Goal: Check status

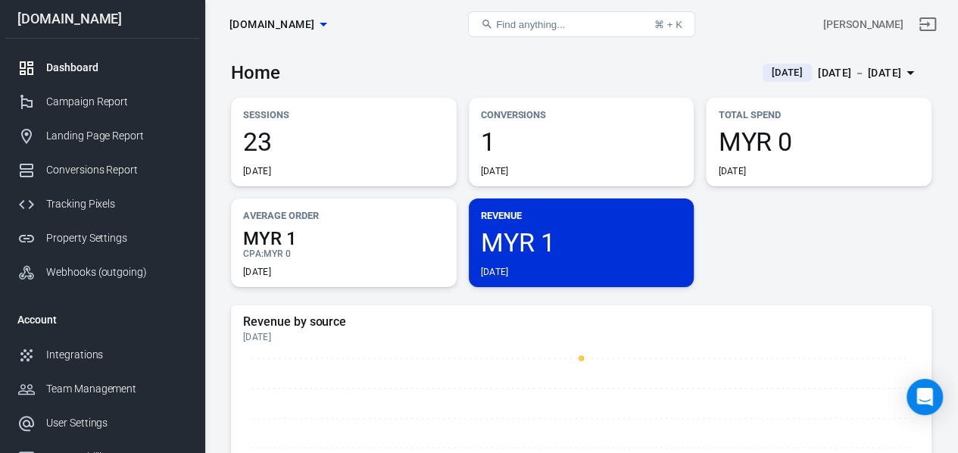
click at [766, 67] on span "[DATE]" at bounding box center [787, 72] width 43 height 15
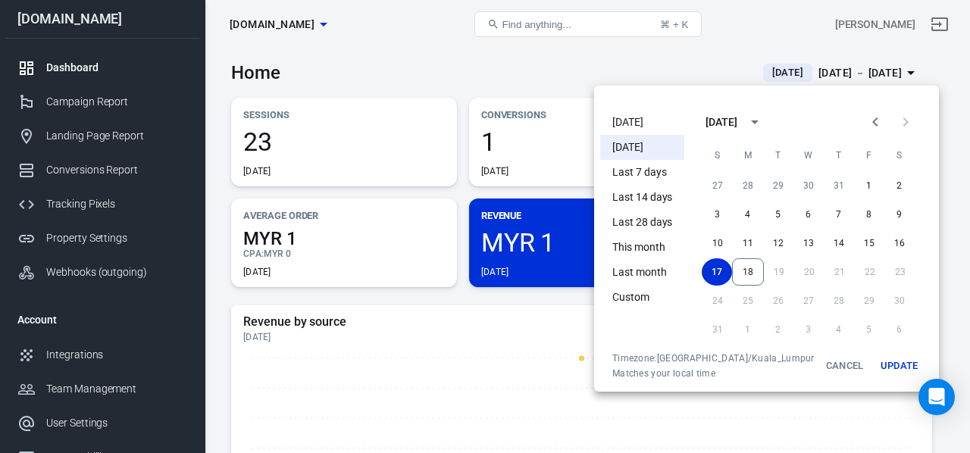
click at [643, 120] on li "[DATE]" at bounding box center [642, 122] width 84 height 25
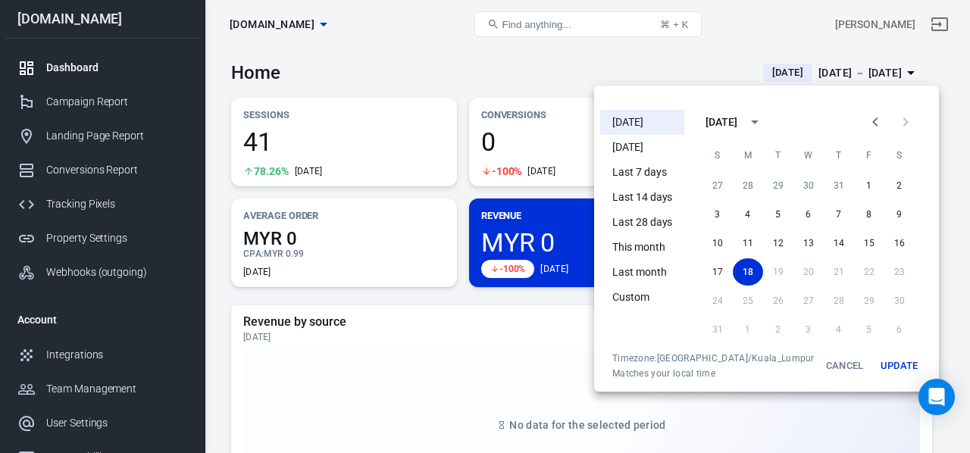
click at [588, 59] on div at bounding box center [485, 226] width 970 height 453
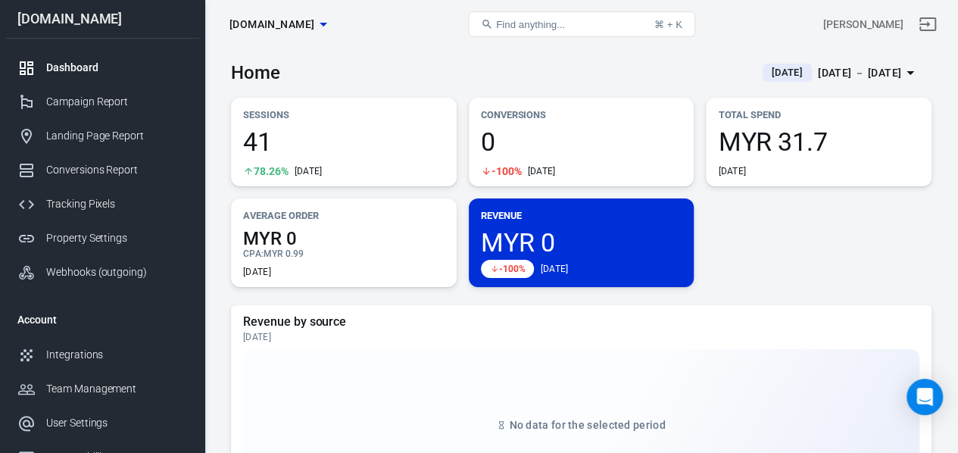
click at [588, 59] on div "Home [DATE] [DATE] － [DATE]" at bounding box center [581, 66] width 701 height 37
click at [318, 154] on div "41 78.26% [DATE]" at bounding box center [344, 153] width 202 height 48
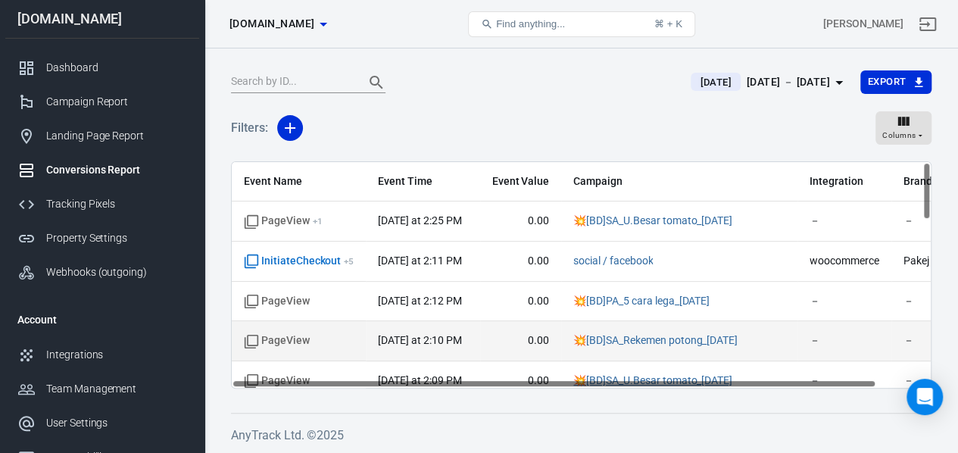
drag, startPoint x: 726, startPoint y: 384, endPoint x: 624, endPoint y: 349, distance: 108.1
click at [624, 360] on div "Event Name Event Time Event Value Campaign Integration Brand Name PageView + 1 …" at bounding box center [581, 274] width 701 height 227
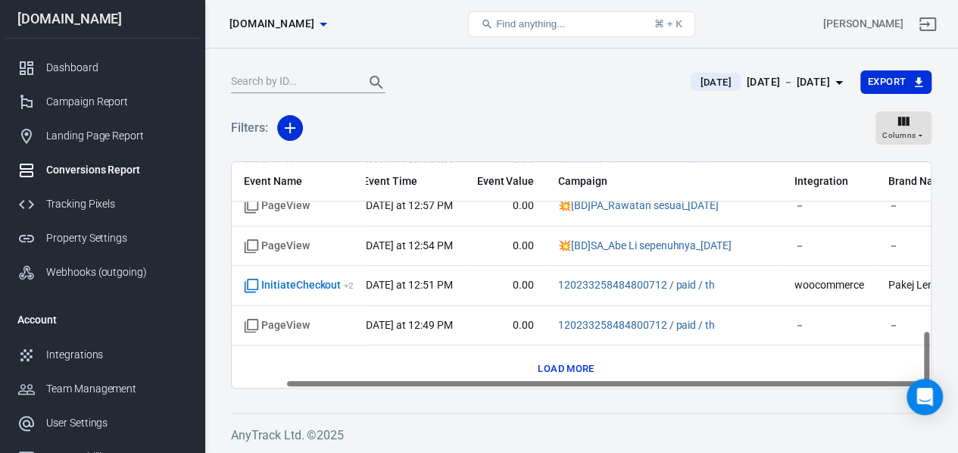
scroll to position [653, 58]
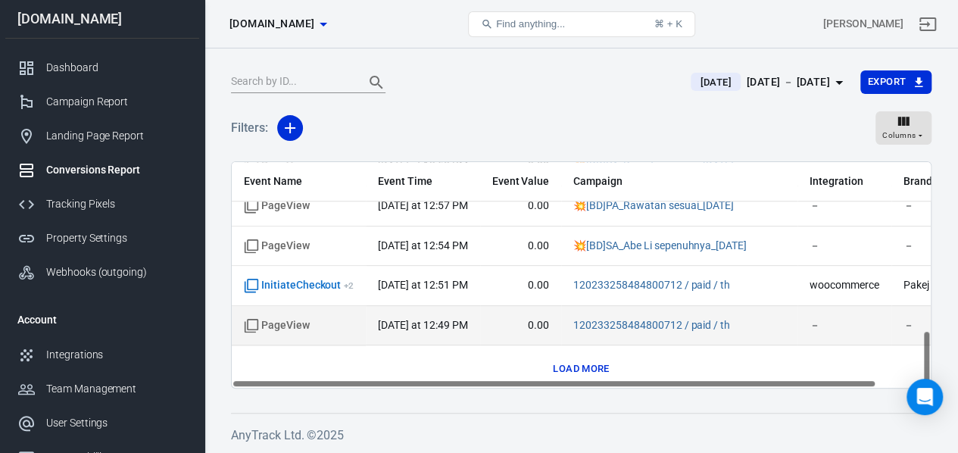
drag, startPoint x: 792, startPoint y: 383, endPoint x: 721, endPoint y: 327, distance: 91.1
click at [696, 370] on div "Event Name Event Time Event Value Campaign Integration Brand Name PageView + 1 …" at bounding box center [581, 274] width 701 height 227
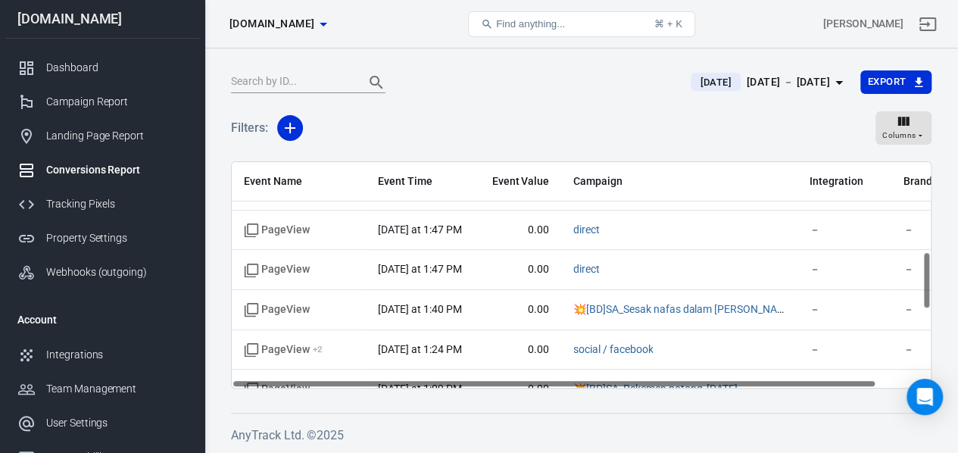
scroll to position [0, 0]
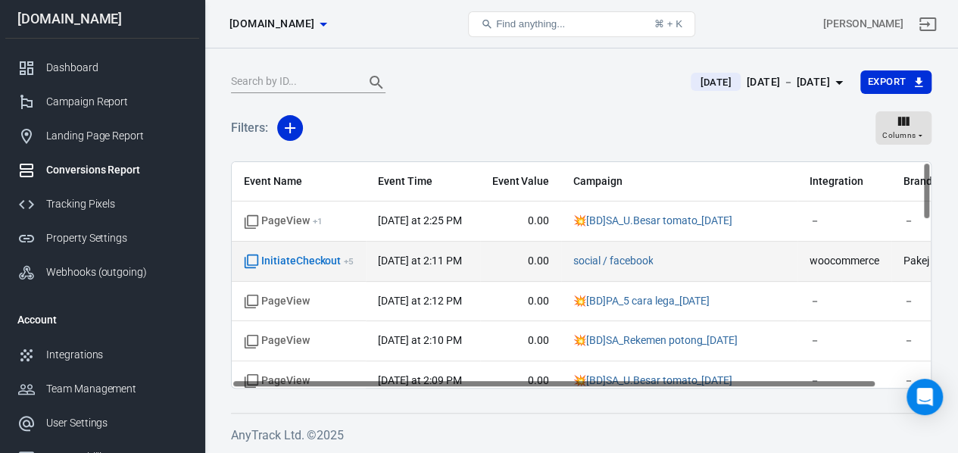
click at [695, 259] on span "social / facebook" at bounding box center [680, 261] width 212 height 15
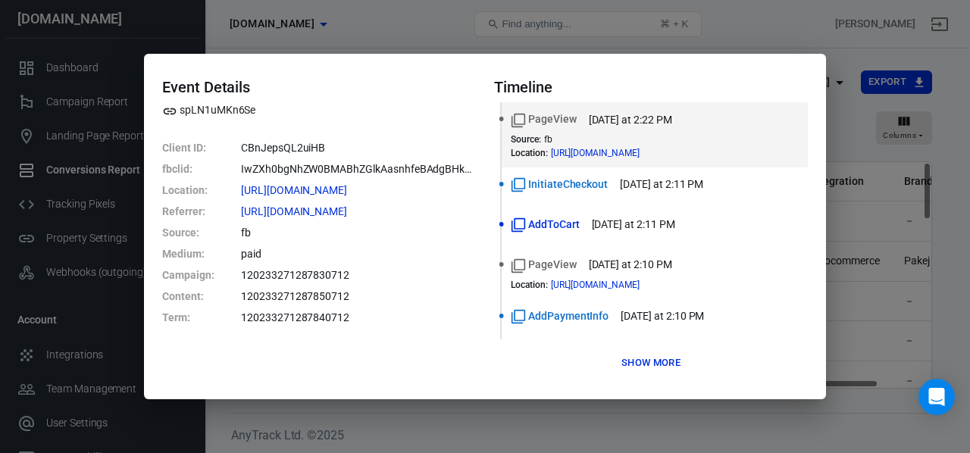
click at [880, 195] on div "Event Details spLN1uMKn6Se Client ID : CBnJepsQL2uiHB fbclid : IwZXh0bgNhZW0BMA…" at bounding box center [485, 226] width 970 height 453
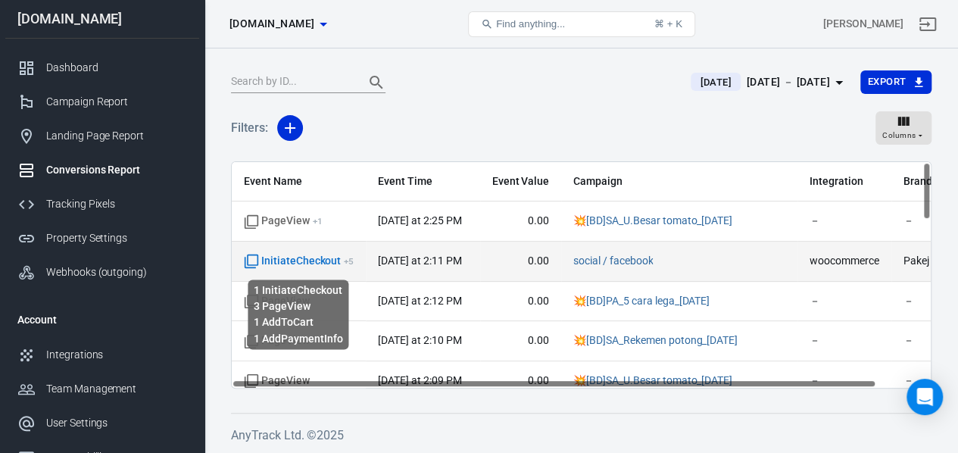
click at [329, 262] on span "InitiateCheckout + 5" at bounding box center [299, 261] width 110 height 15
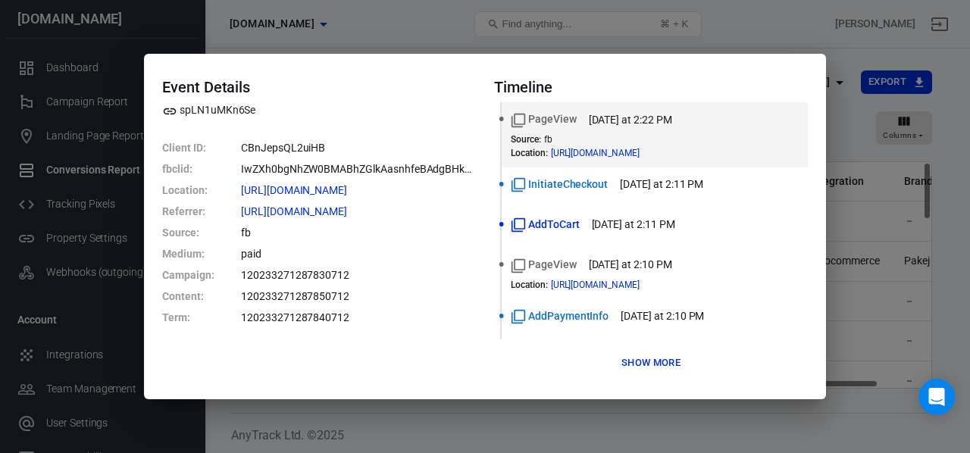
click at [854, 228] on div "Event Details spLN1uMKn6Se Client ID : CBnJepsQL2uiHB fbclid : IwZXh0bgNhZW0BMA…" at bounding box center [485, 226] width 970 height 453
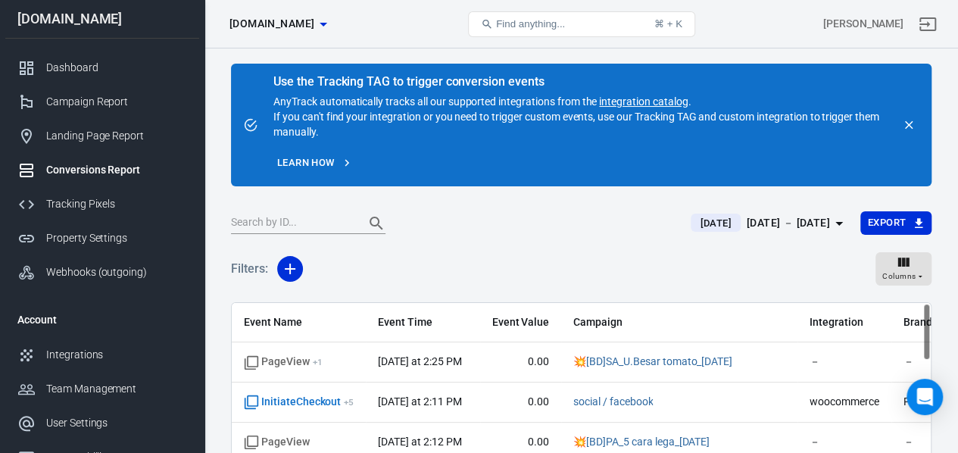
scroll to position [76, 0]
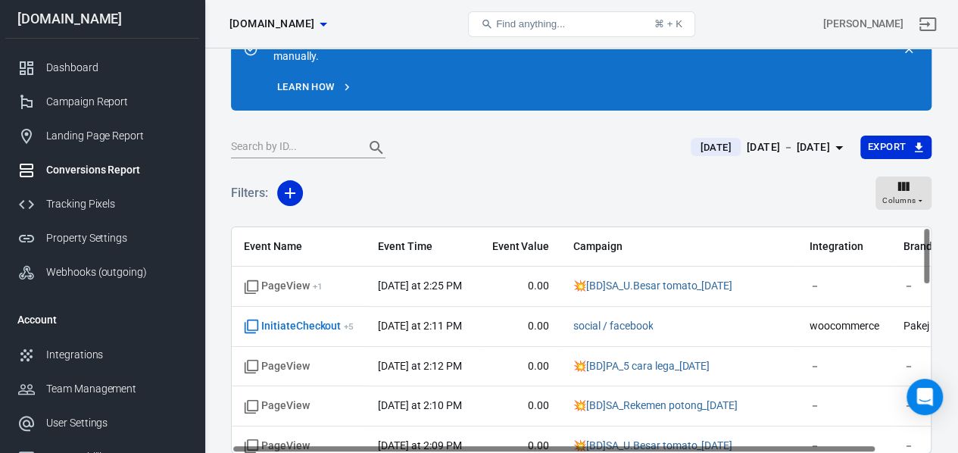
drag, startPoint x: 493, startPoint y: 213, endPoint x: 482, endPoint y: 219, distance: 12.9
